Goal: Transaction & Acquisition: Purchase product/service

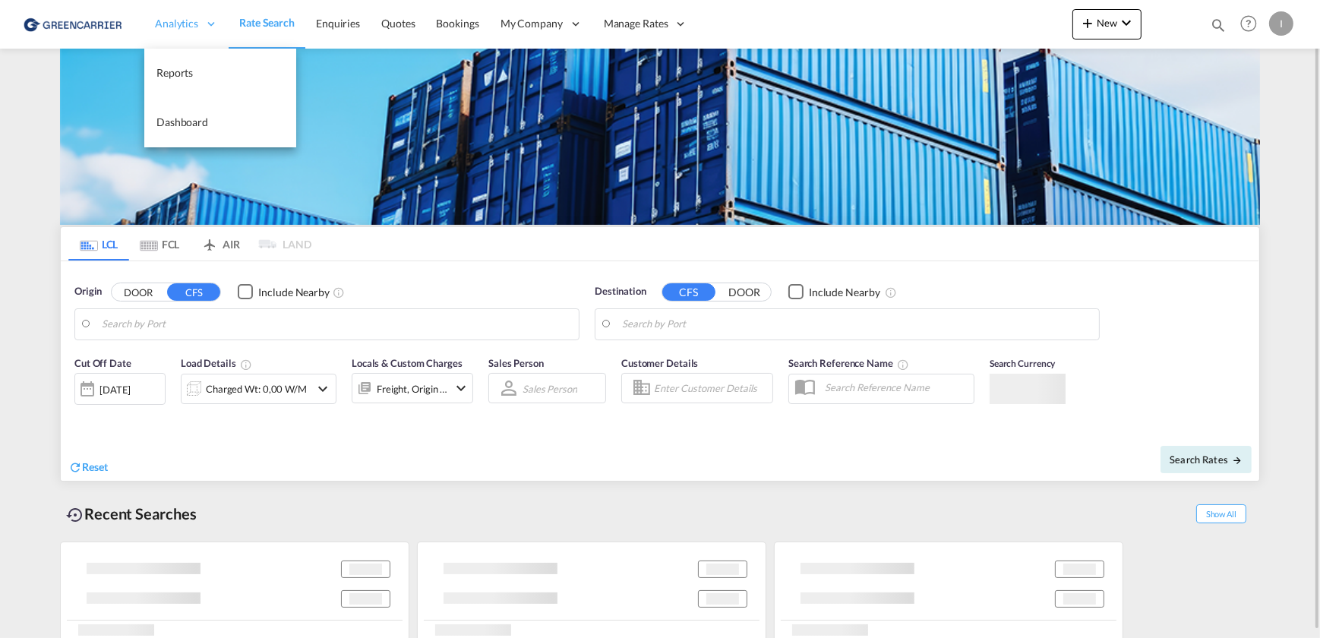
type input "[GEOGRAPHIC_DATA], [GEOGRAPHIC_DATA]"
type input "Callao, PECLL"
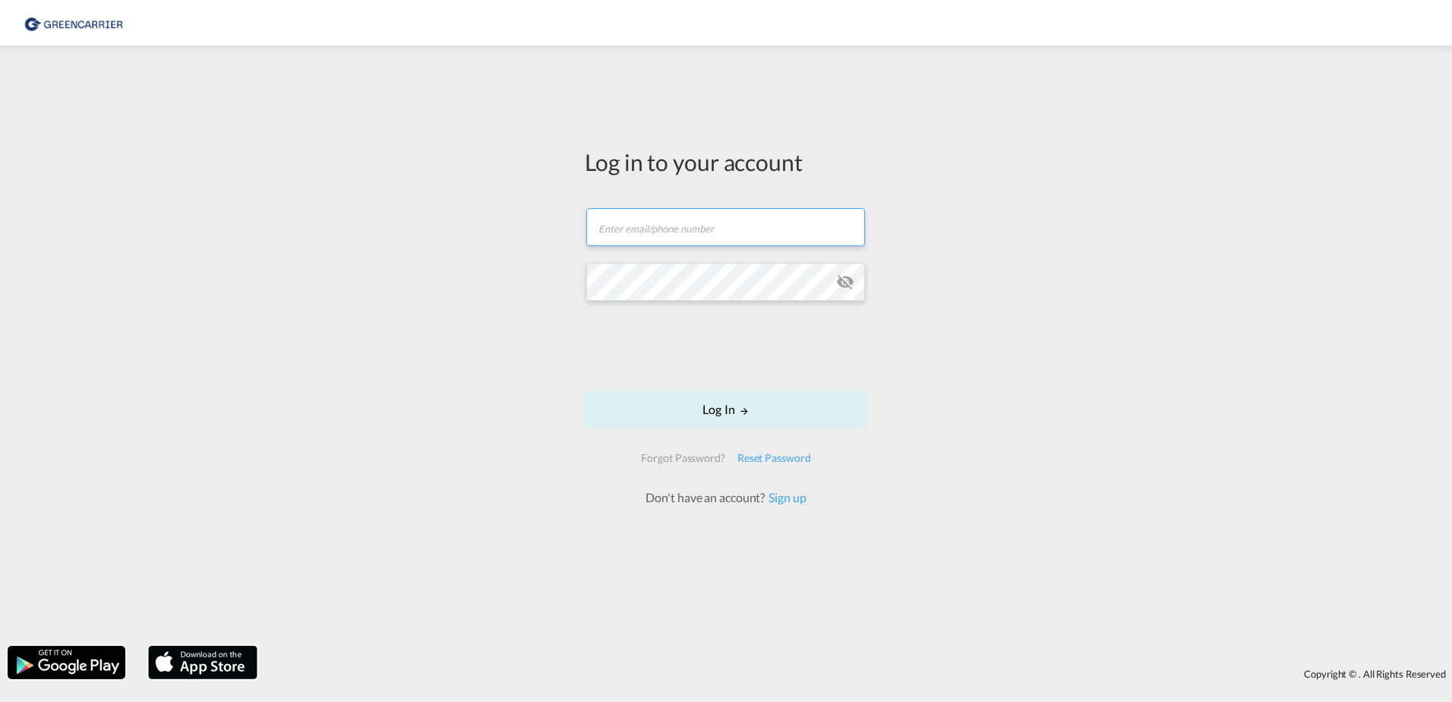
click at [705, 221] on input "text" at bounding box center [725, 227] width 279 height 38
type input "[PERSON_NAME][EMAIL_ADDRESS][PERSON_NAME][DOMAIN_NAME]"
click at [732, 411] on button "Log In" at bounding box center [726, 409] width 283 height 38
